Goal: Information Seeking & Learning: Learn about a topic

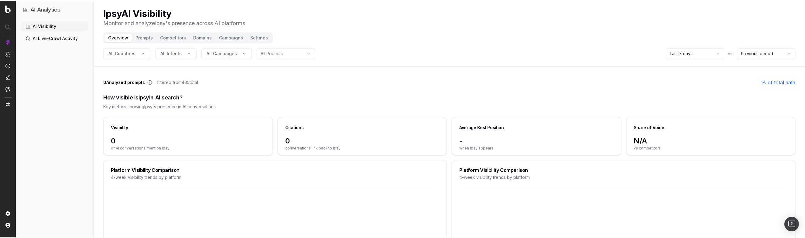
scroll to position [64, 0]
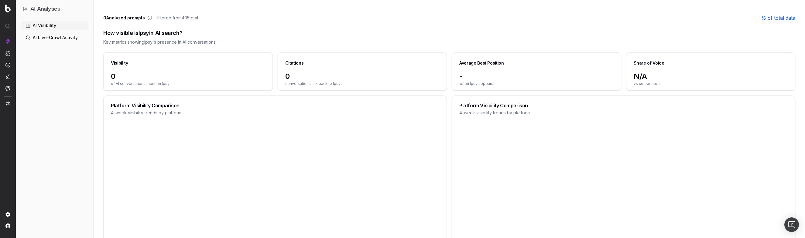
click at [502, 204] on icon at bounding box center [623, 215] width 328 height 185
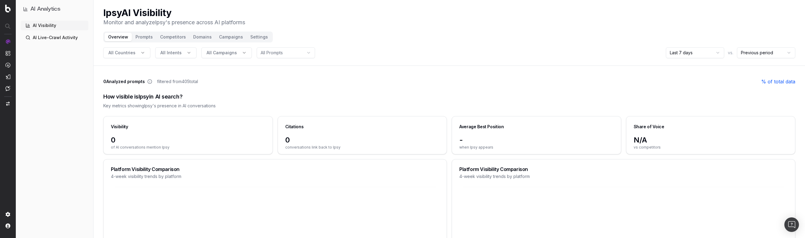
click at [719, 53] on html "AI Analytics AI Visibility AI Live-Crawl Activity Ipsy AI Visibility Monitor an…" at bounding box center [402, 119] width 805 height 238
click at [696, 28] on html "AI Analytics AI Visibility AI Live-Crawl Activity Ipsy AI Visibility Monitor an…" at bounding box center [402, 119] width 805 height 238
click at [598, 99] on div "How visible is Ipsy in AI search?" at bounding box center [449, 97] width 692 height 9
click at [73, 34] on link "AI Live-Crawl Activity" at bounding box center [55, 38] width 68 height 10
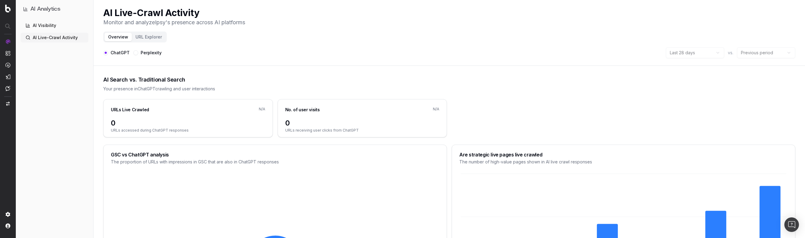
click at [154, 38] on button "URL Explorer" at bounding box center [149, 37] width 34 height 9
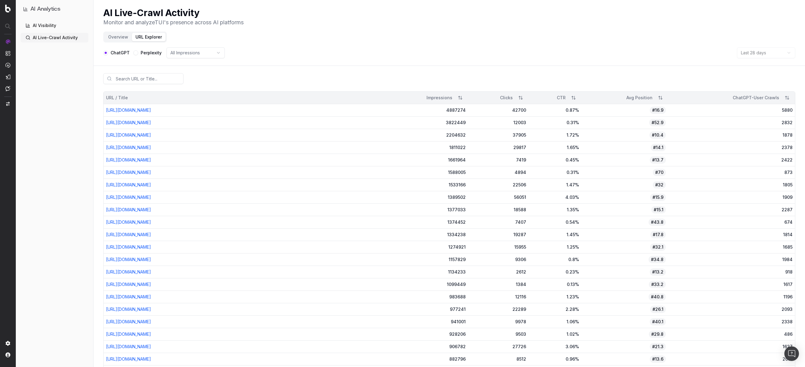
click at [54, 23] on link "AI Visibility" at bounding box center [55, 26] width 68 height 10
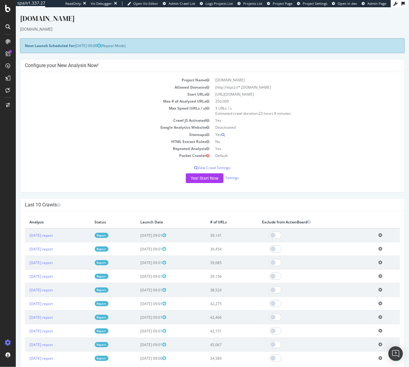
scroll to position [266, 0]
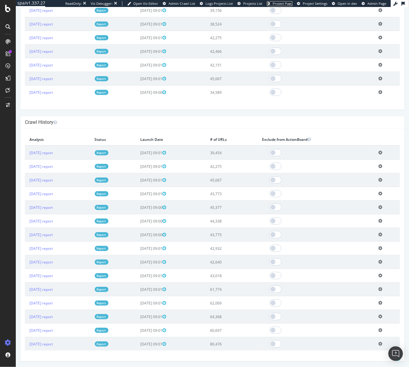
click at [282, 5] on span "Project Page" at bounding box center [283, 3] width 20 height 5
